Goal: Information Seeking & Learning: Learn about a topic

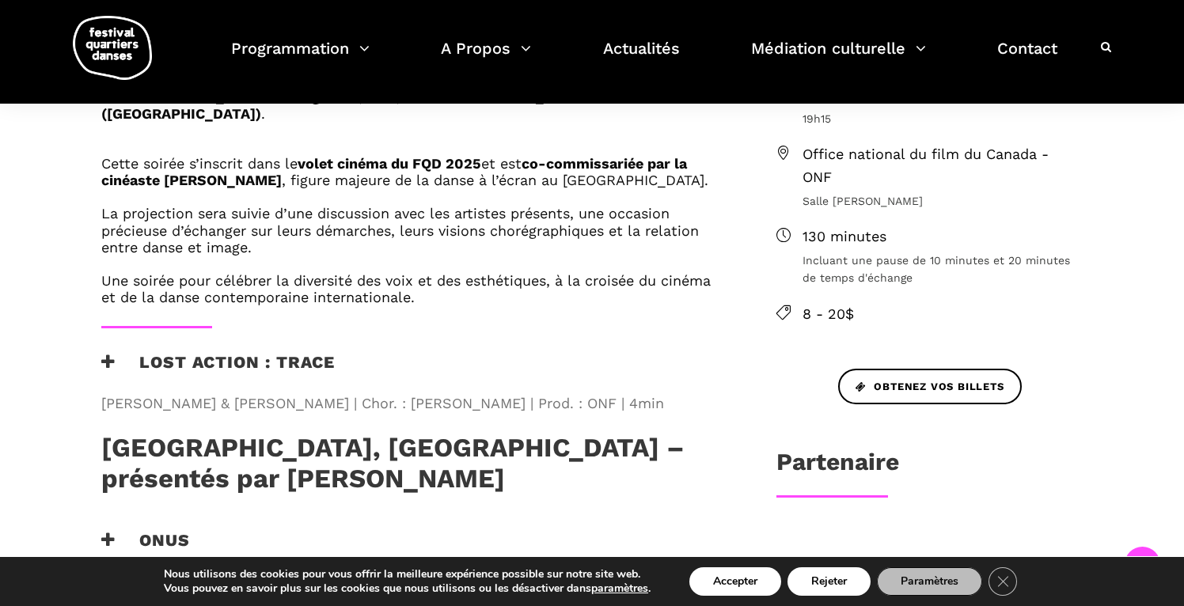
scroll to position [613, 0]
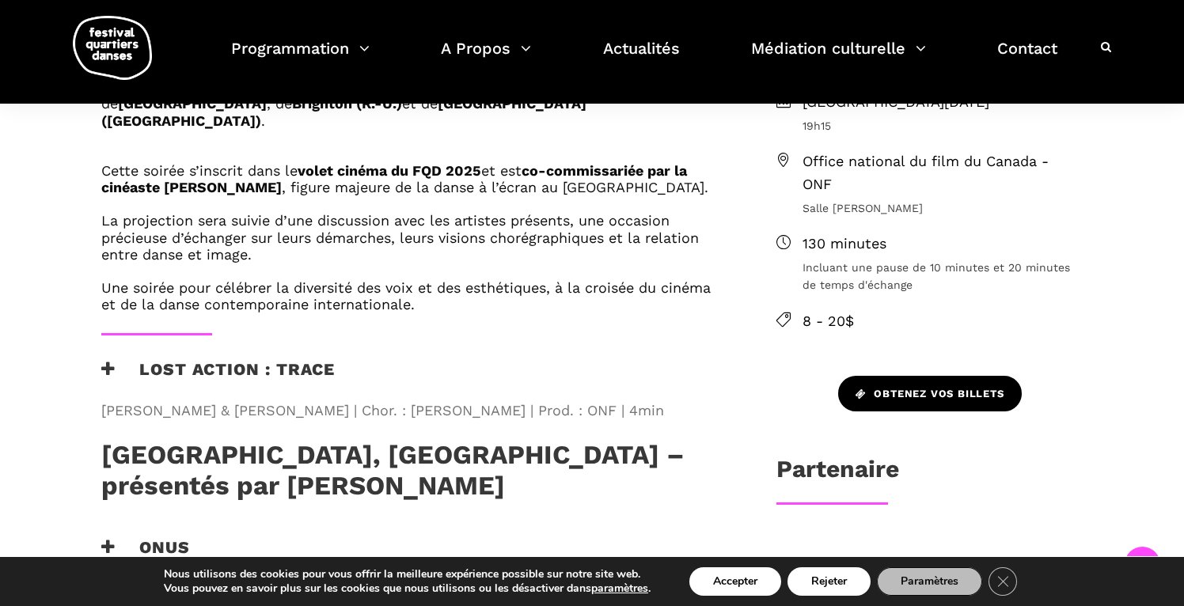
click at [962, 376] on link "Obtenez vos billets" at bounding box center [930, 394] width 184 height 36
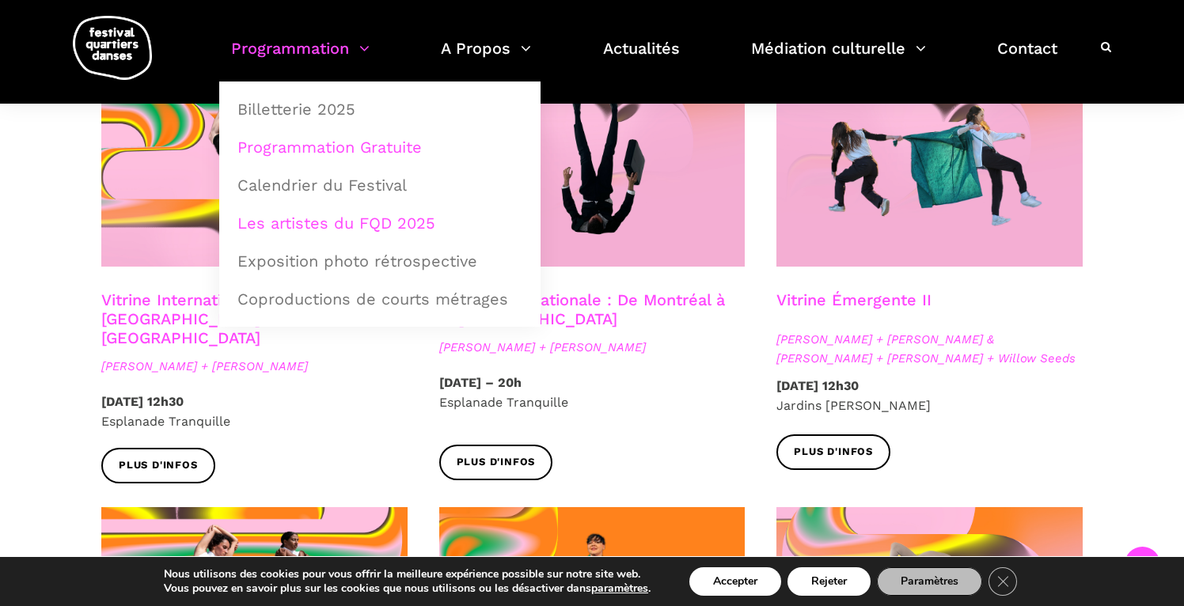
click at [302, 225] on link "Les artistes du FQD 2025" at bounding box center [380, 223] width 304 height 36
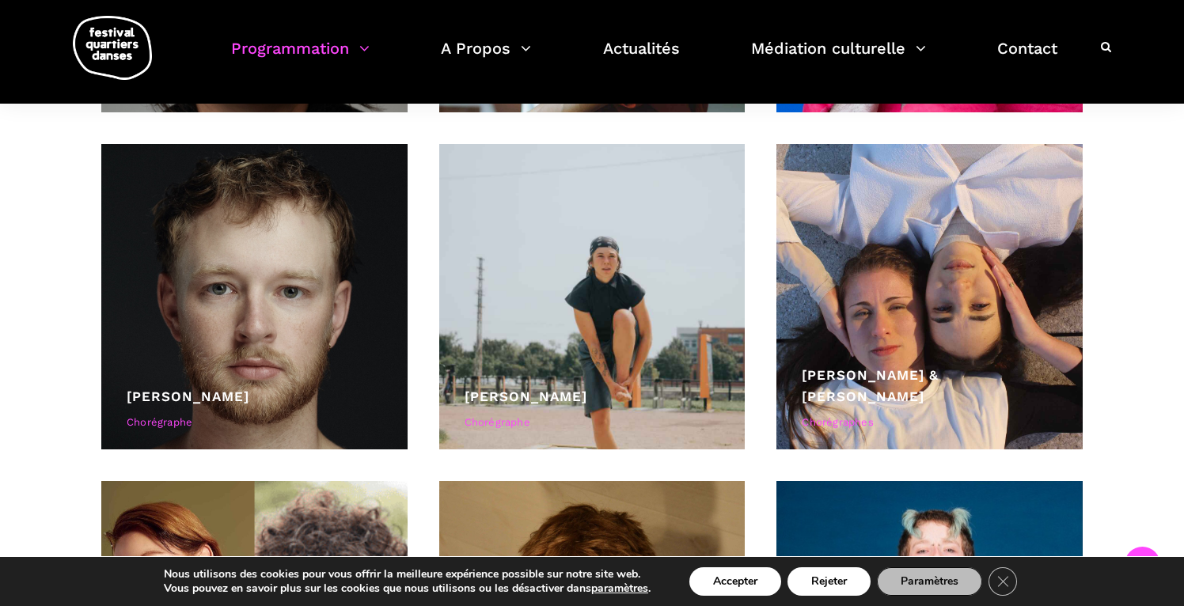
scroll to position [4853, 0]
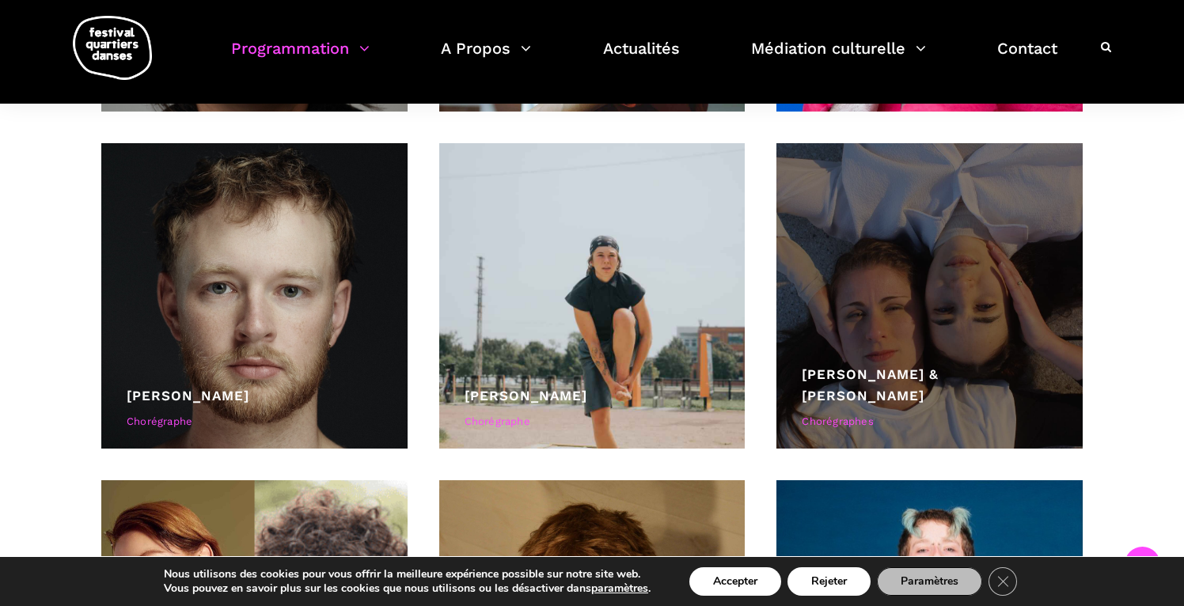
click at [909, 381] on div at bounding box center [929, 296] width 306 height 306
click at [944, 322] on div at bounding box center [929, 296] width 306 height 306
click at [842, 416] on div "Chorégraphes" at bounding box center [930, 422] width 256 height 17
click at [847, 394] on link "Lara Haikal & Johanna Simon" at bounding box center [870, 384] width 137 height 37
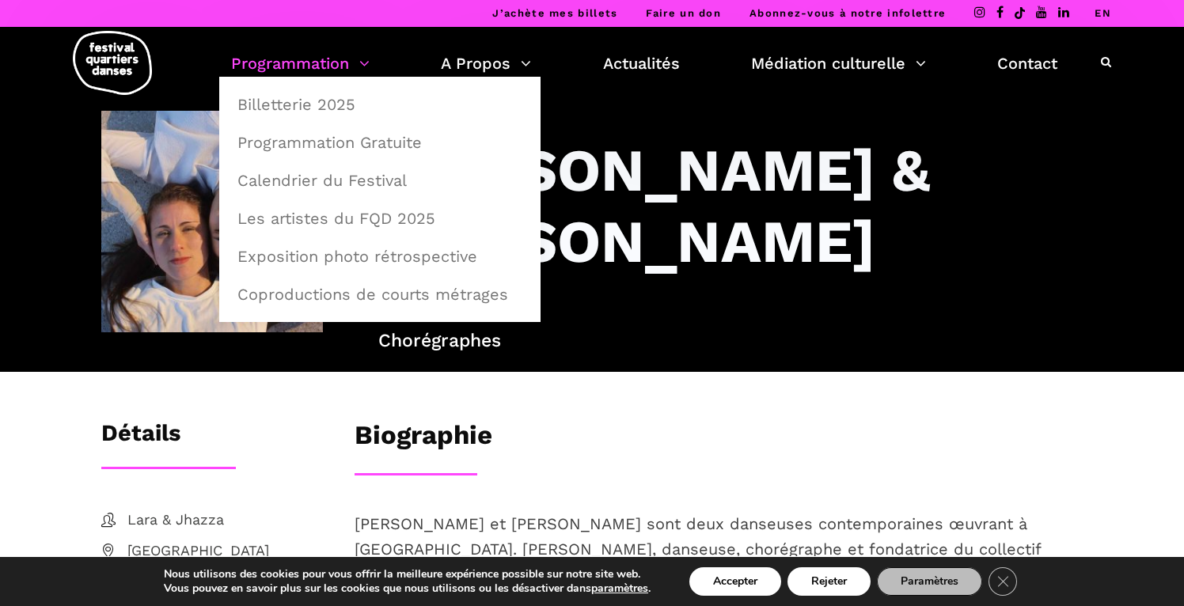
click at [310, 68] on link "Programmation" at bounding box center [300, 63] width 139 height 27
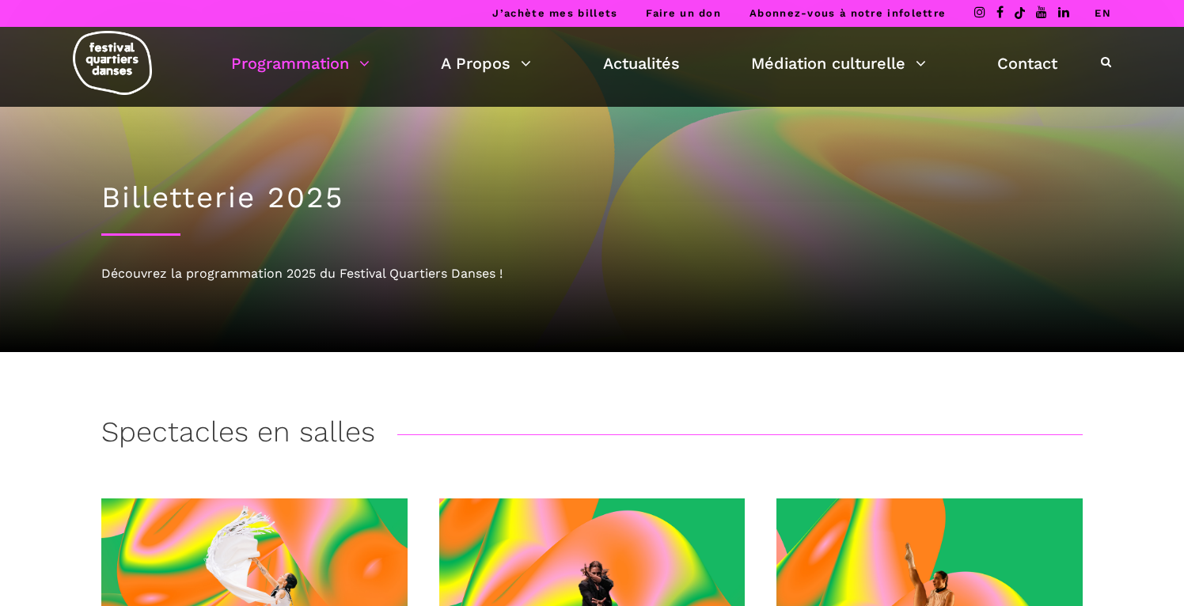
click at [310, 68] on link "Programmation" at bounding box center [300, 63] width 139 height 27
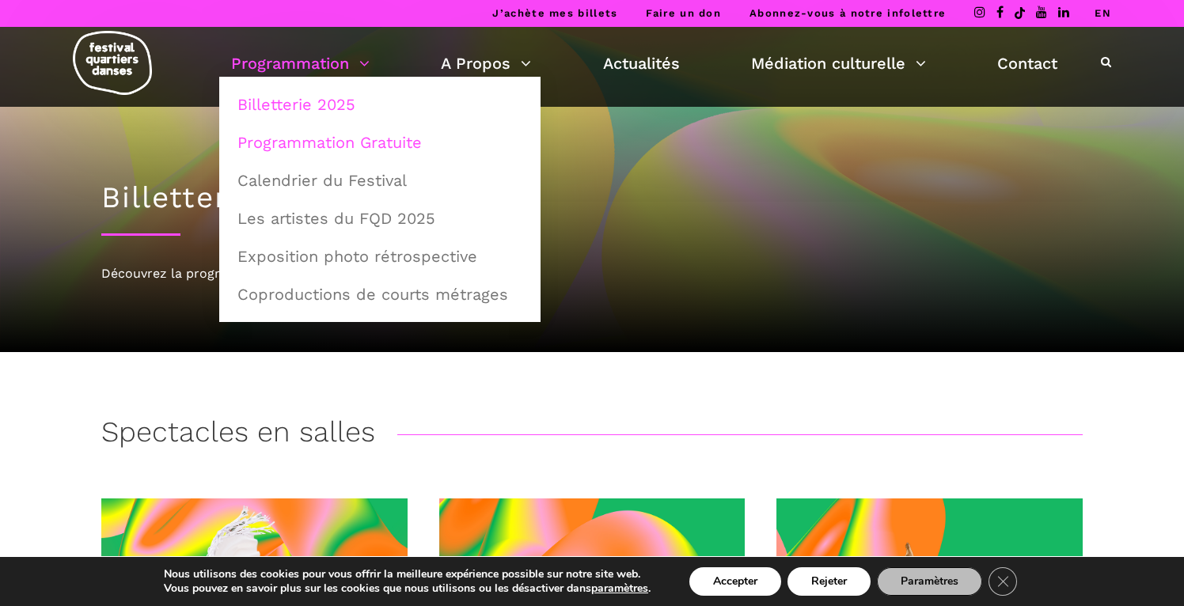
click at [355, 152] on link "Programmation Gratuite" at bounding box center [380, 142] width 304 height 36
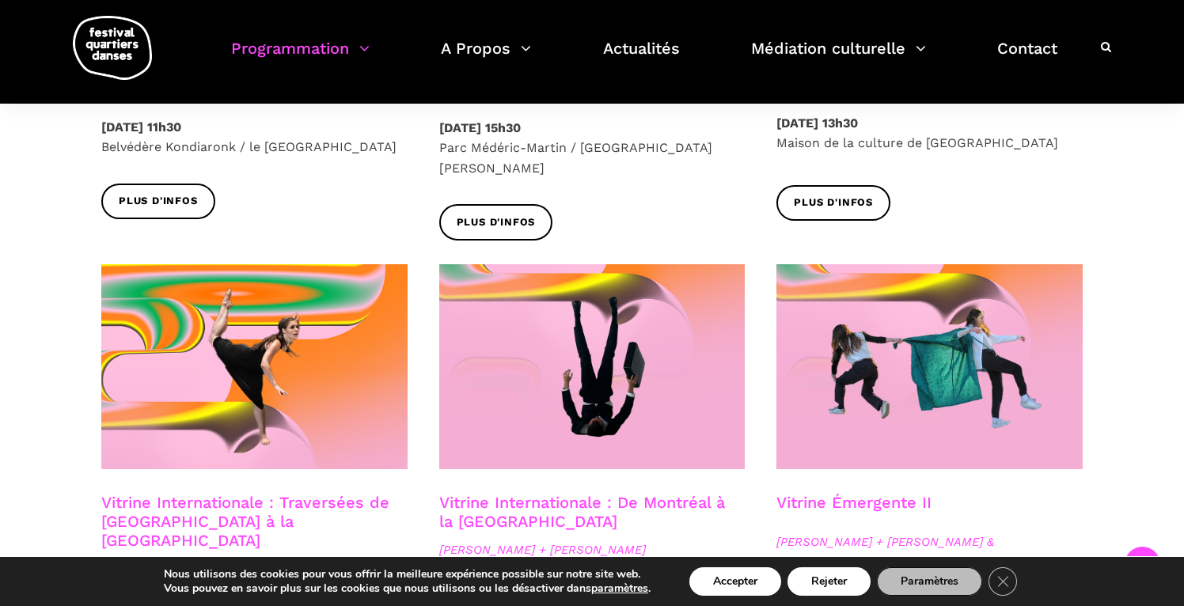
scroll to position [1160, 0]
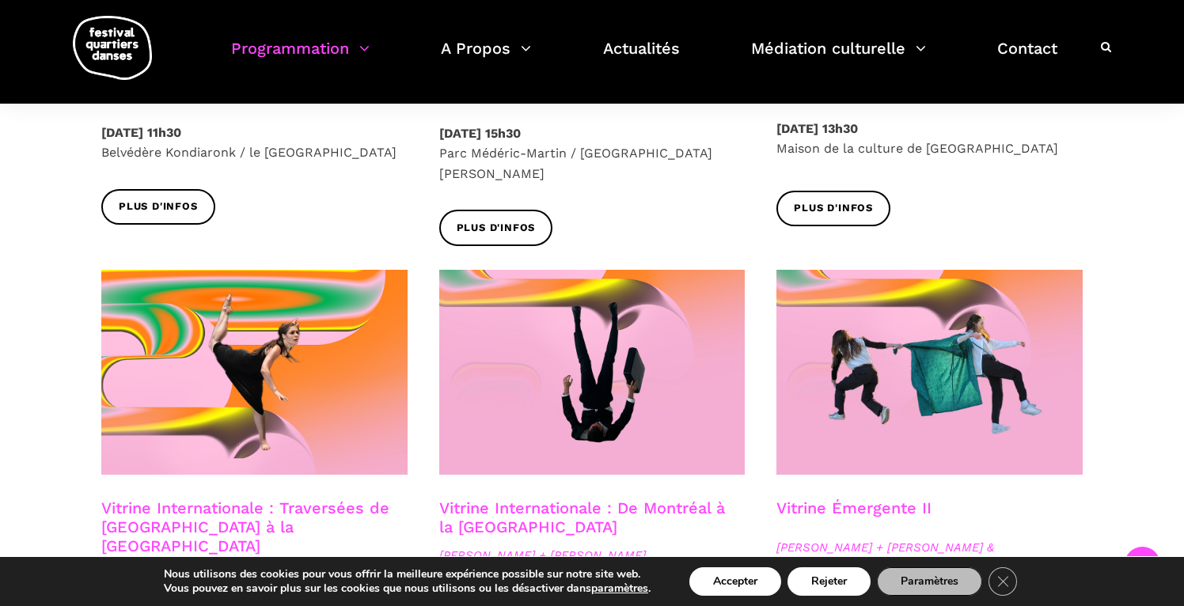
click at [809, 499] on link "Vitrine Émergente II" at bounding box center [853, 508] width 155 height 19
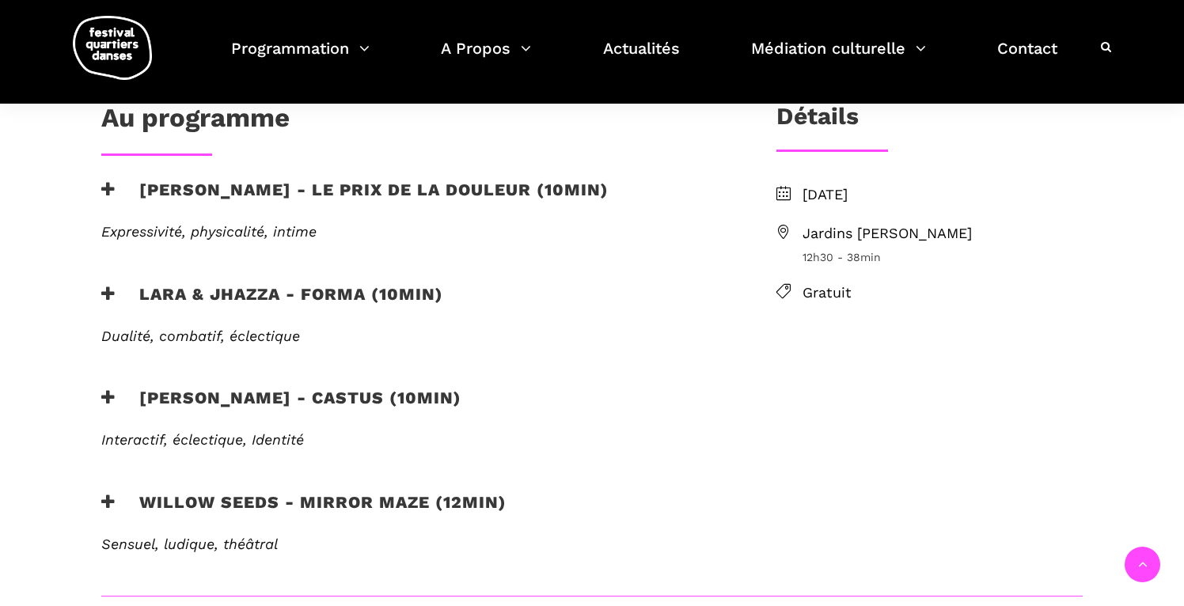
scroll to position [458, 0]
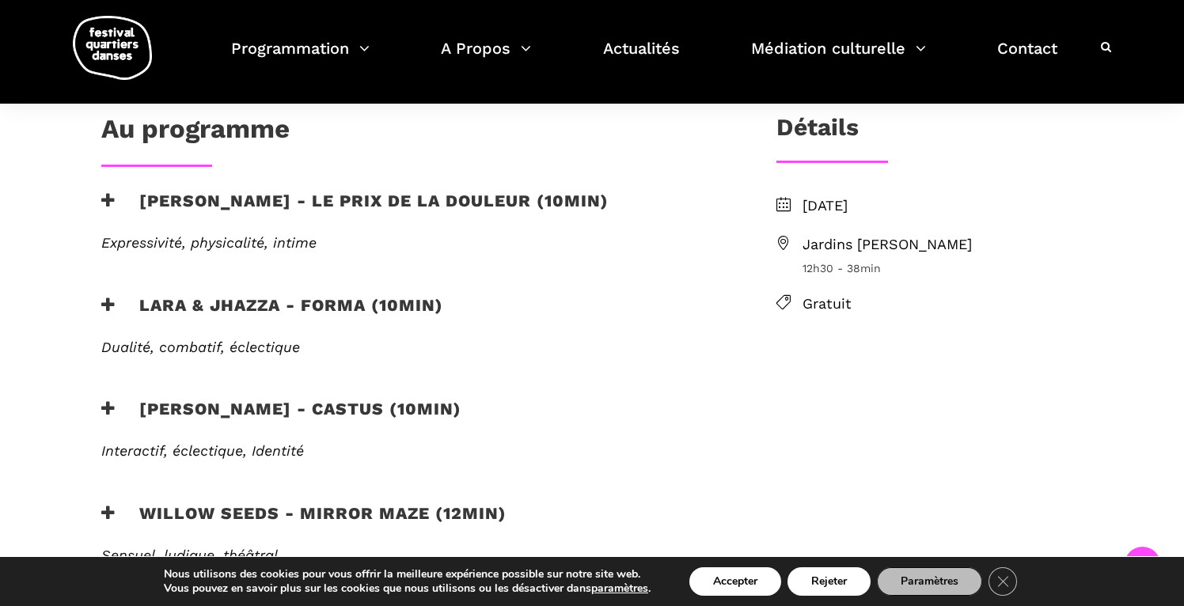
click at [340, 271] on div "EN SAVOIR PLUS" at bounding box center [412, 283] width 655 height 24
click at [339, 295] on h3 "Lara & Jhazza - forma (10min)" at bounding box center [272, 315] width 342 height 40
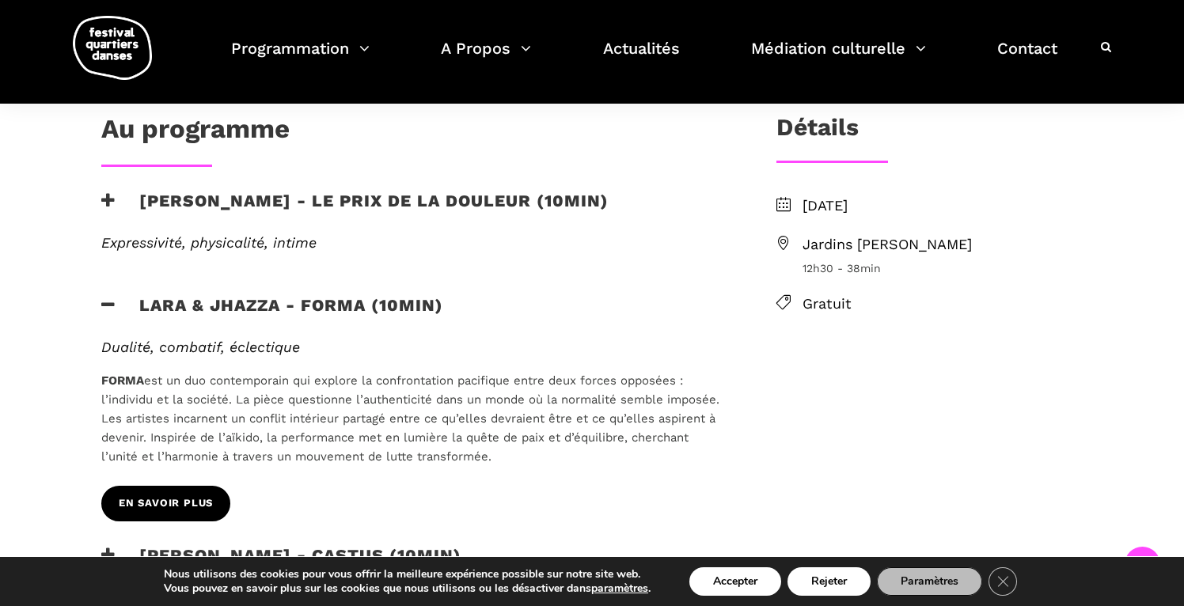
click at [179, 495] on span "EN SAVOIR PLUS" at bounding box center [166, 503] width 94 height 17
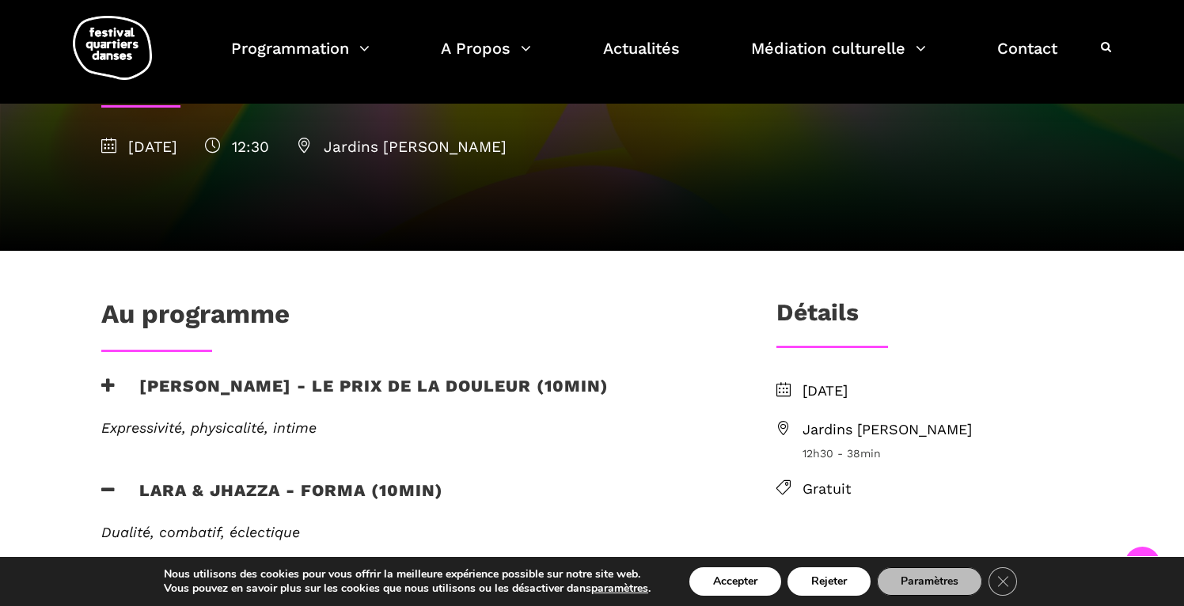
scroll to position [0, 0]
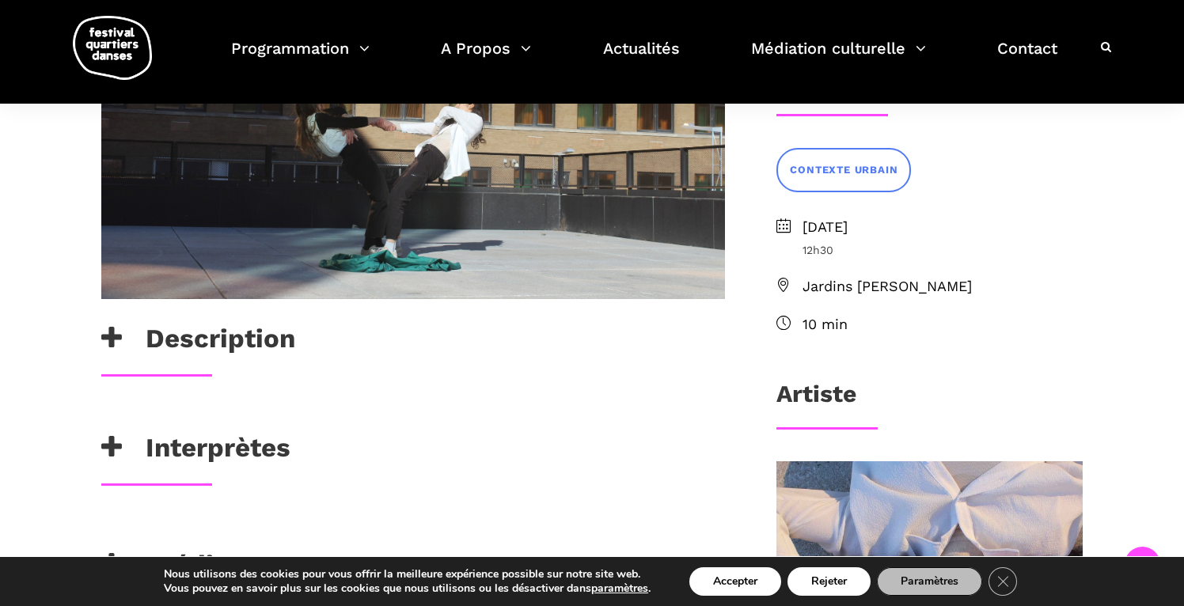
scroll to position [416, 0]
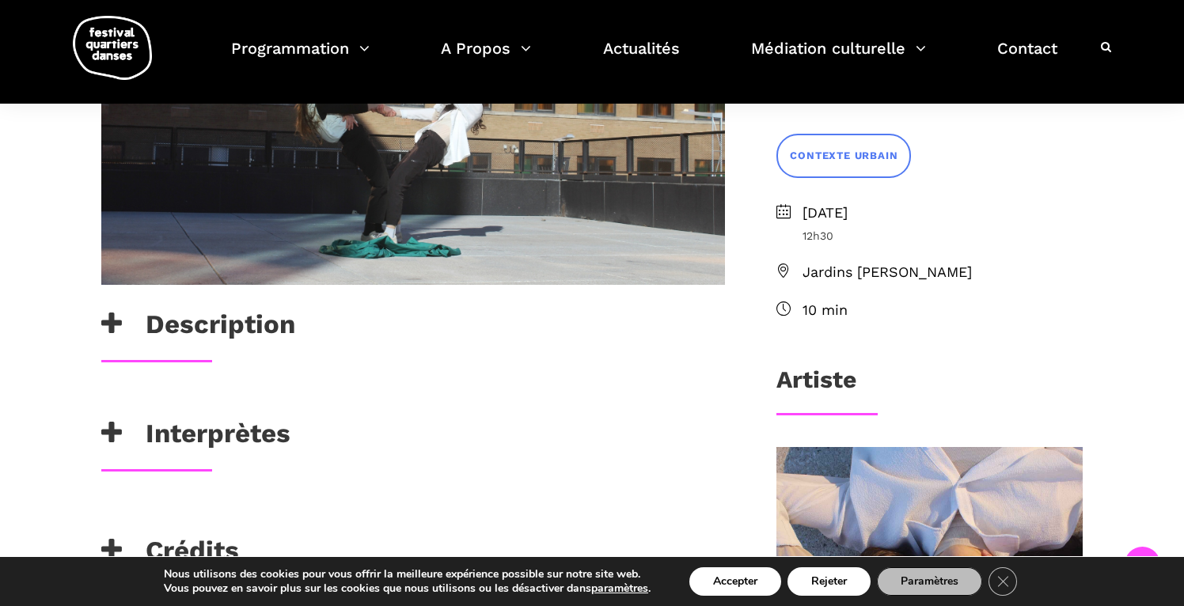
click at [383, 327] on div "Description" at bounding box center [413, 329] width 624 height 40
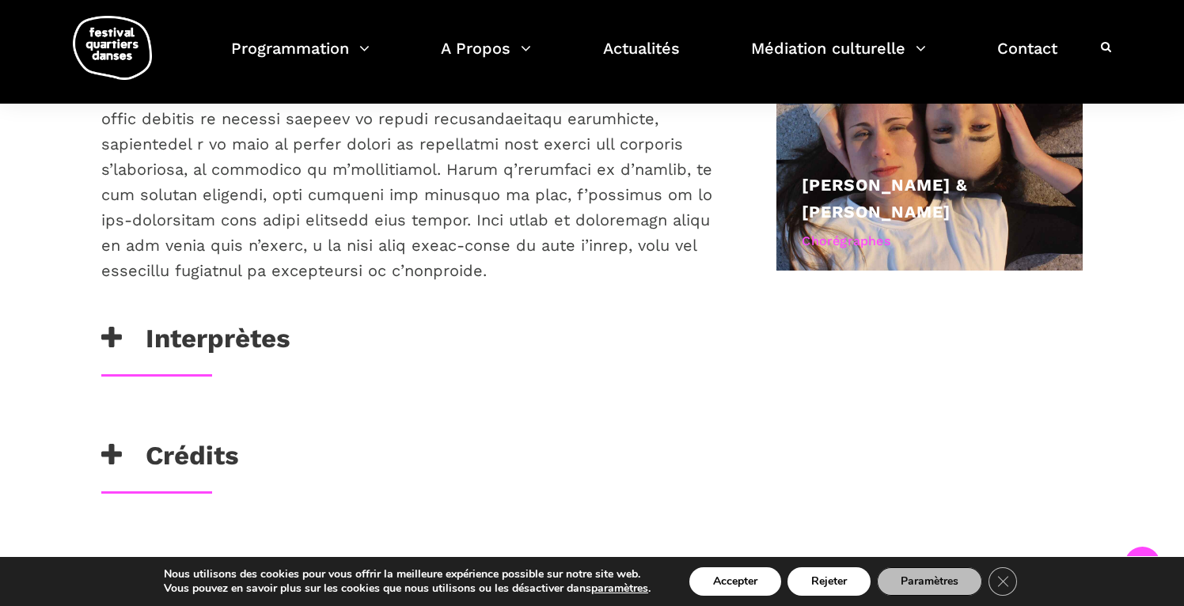
scroll to position [901, 0]
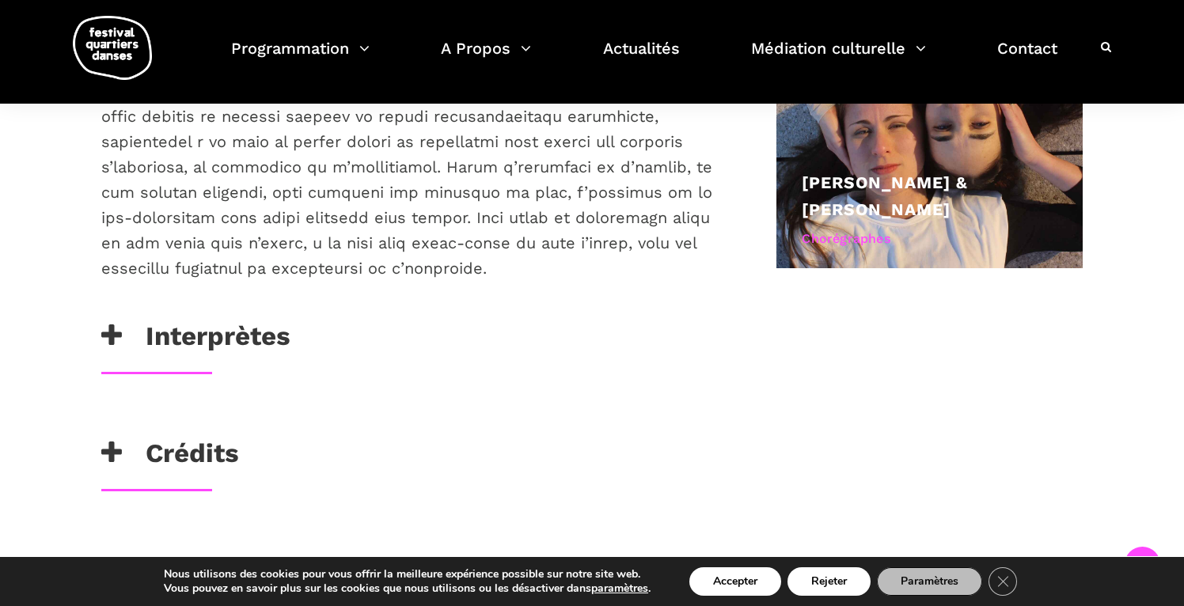
click at [381, 348] on div "Interprètes" at bounding box center [413, 341] width 624 height 40
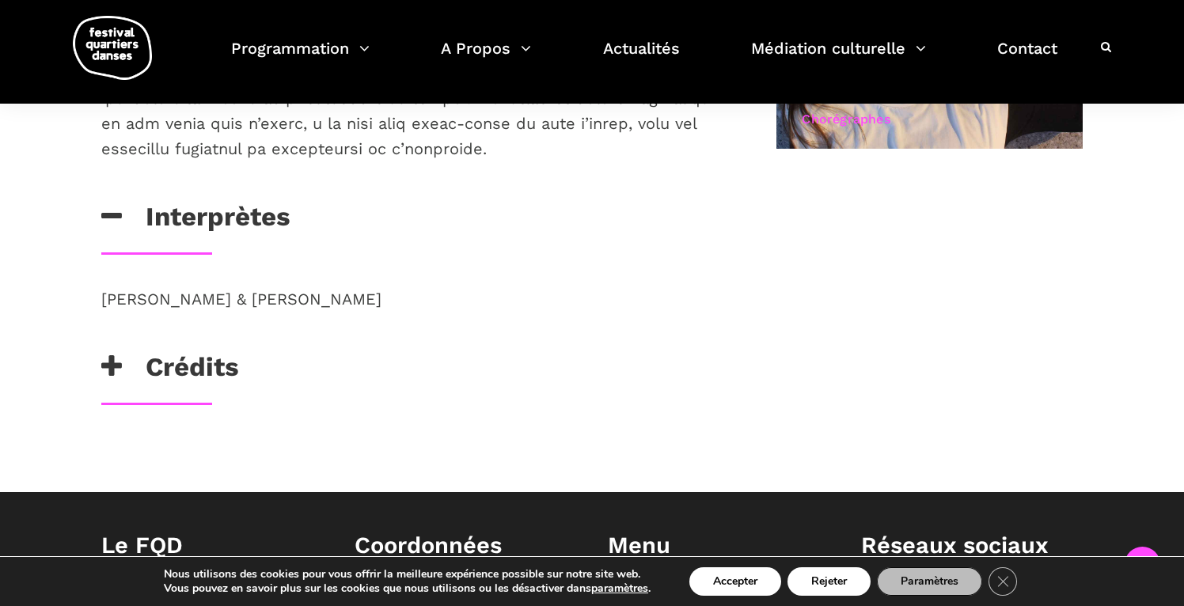
scroll to position [1049, 0]
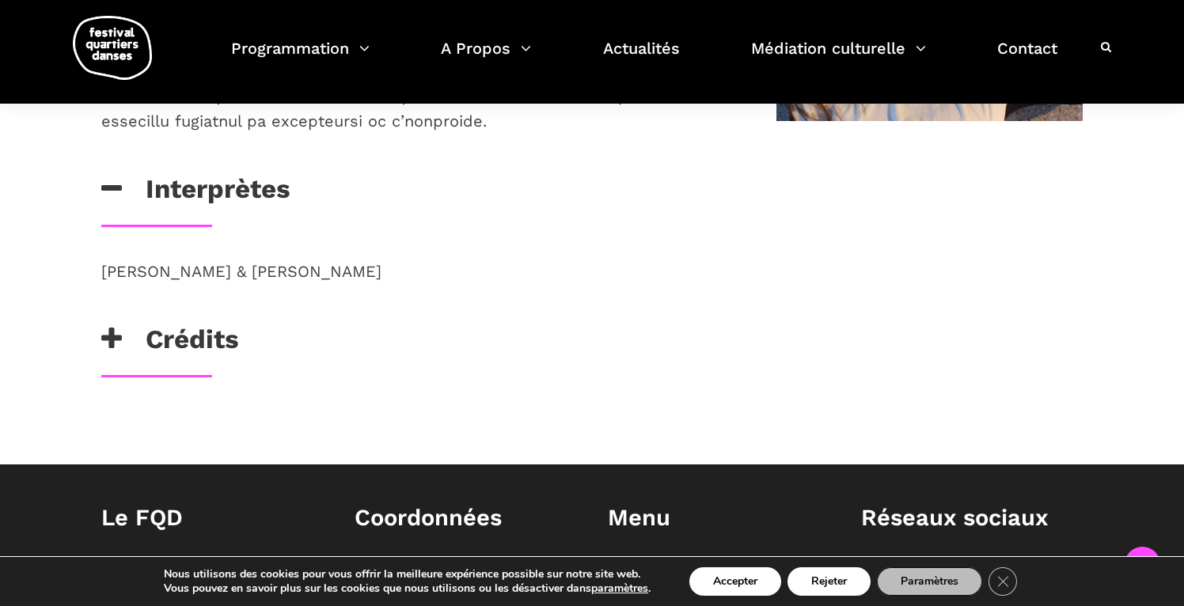
click at [381, 348] on div "Crédits" at bounding box center [413, 344] width 624 height 40
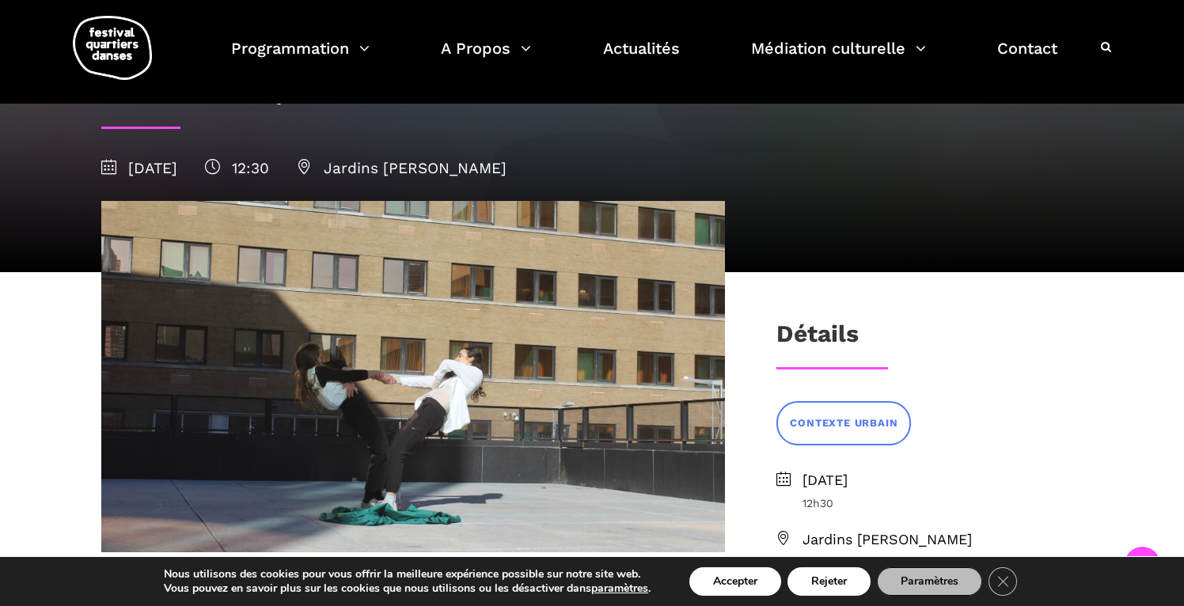
scroll to position [0, 0]
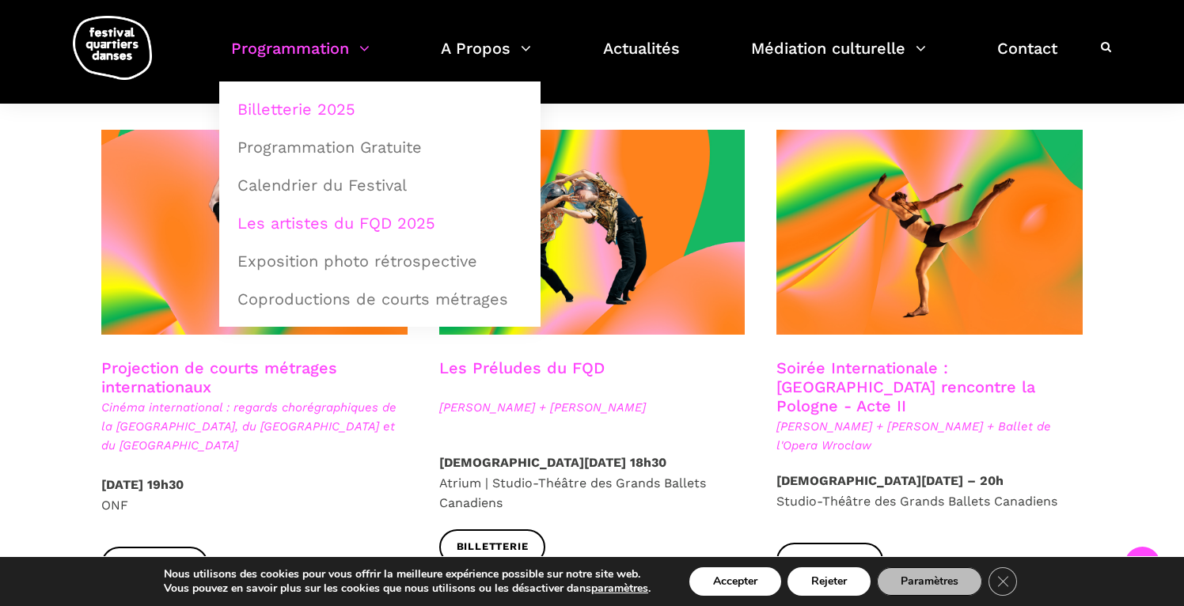
click at [300, 218] on link "Les artistes du FQD 2025" at bounding box center [380, 223] width 304 height 36
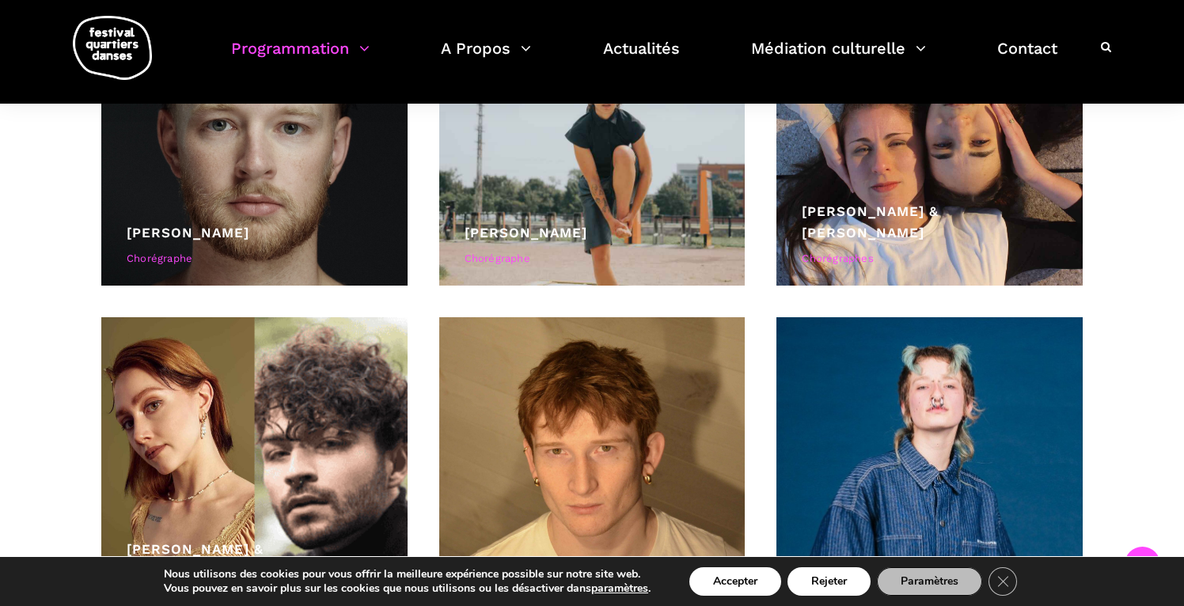
scroll to position [4968, 0]
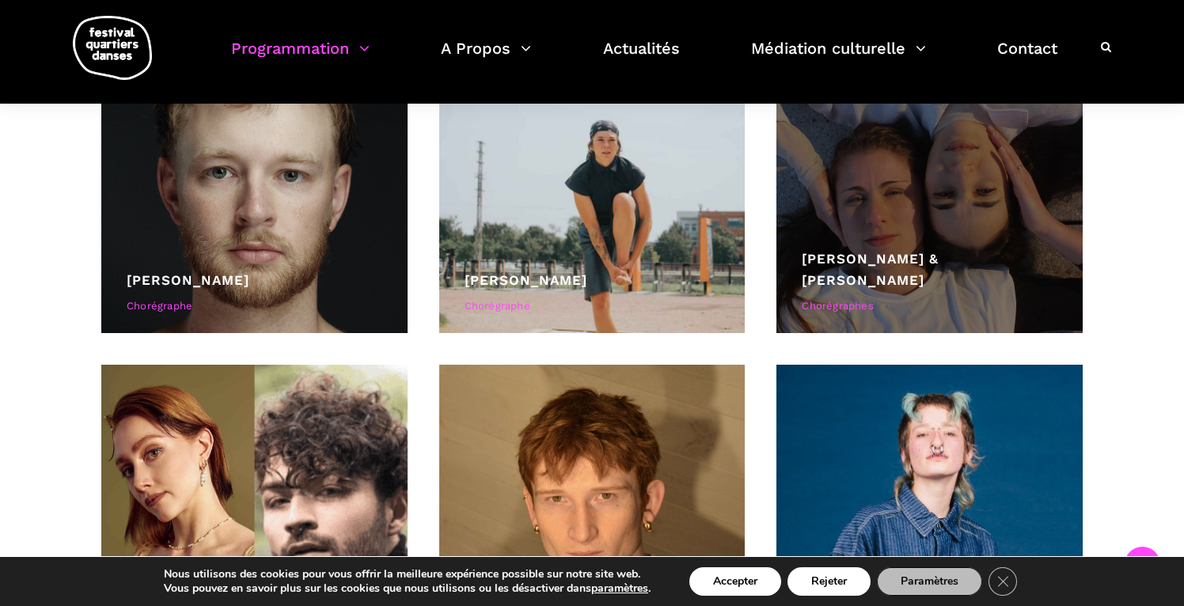
click at [944, 226] on div at bounding box center [929, 181] width 306 height 306
click at [911, 279] on link "[PERSON_NAME] & [PERSON_NAME]" at bounding box center [870, 269] width 137 height 37
